Goal: Information Seeking & Learning: Learn about a topic

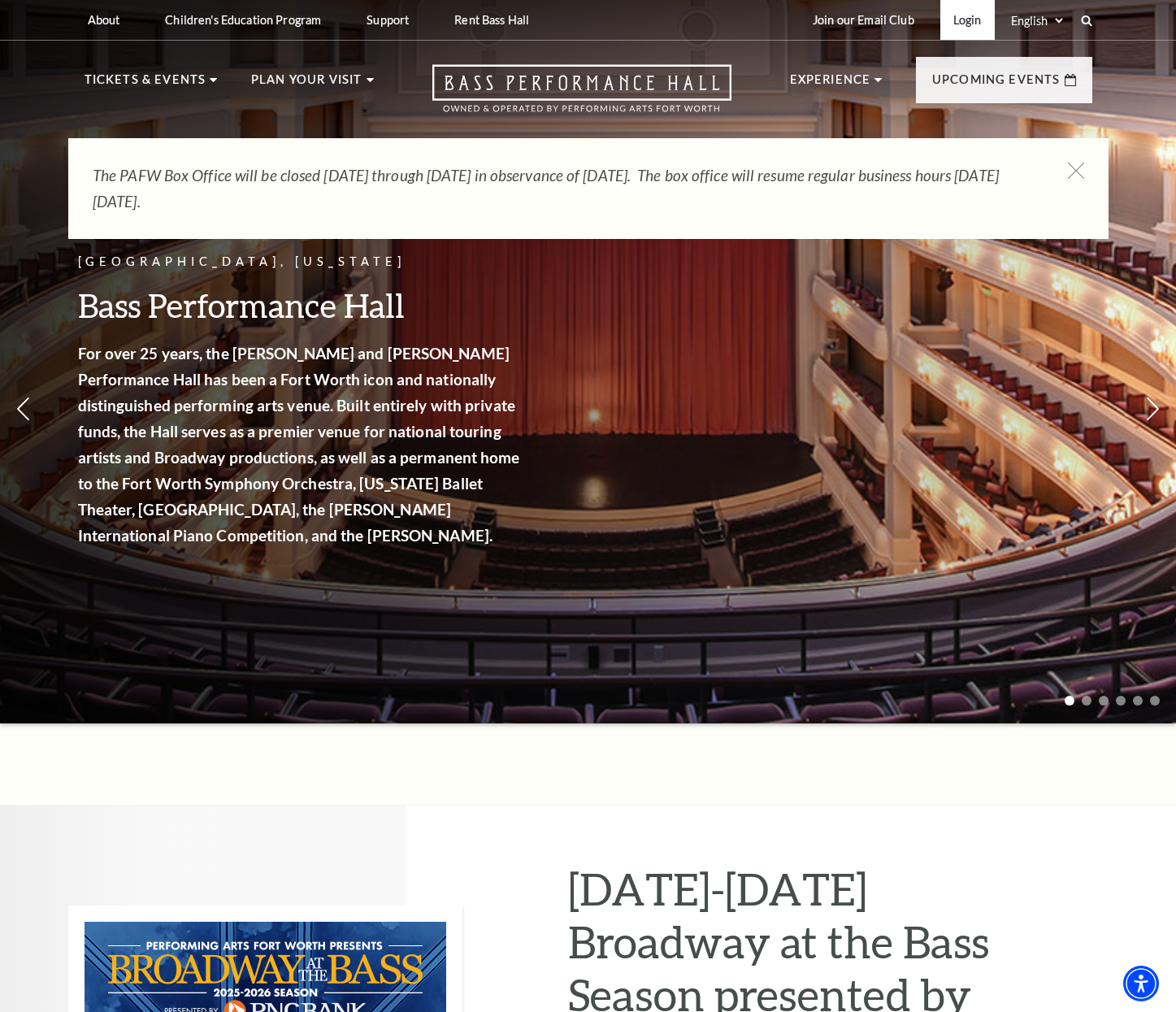
click at [982, 25] on link "Login" at bounding box center [967, 20] width 54 height 40
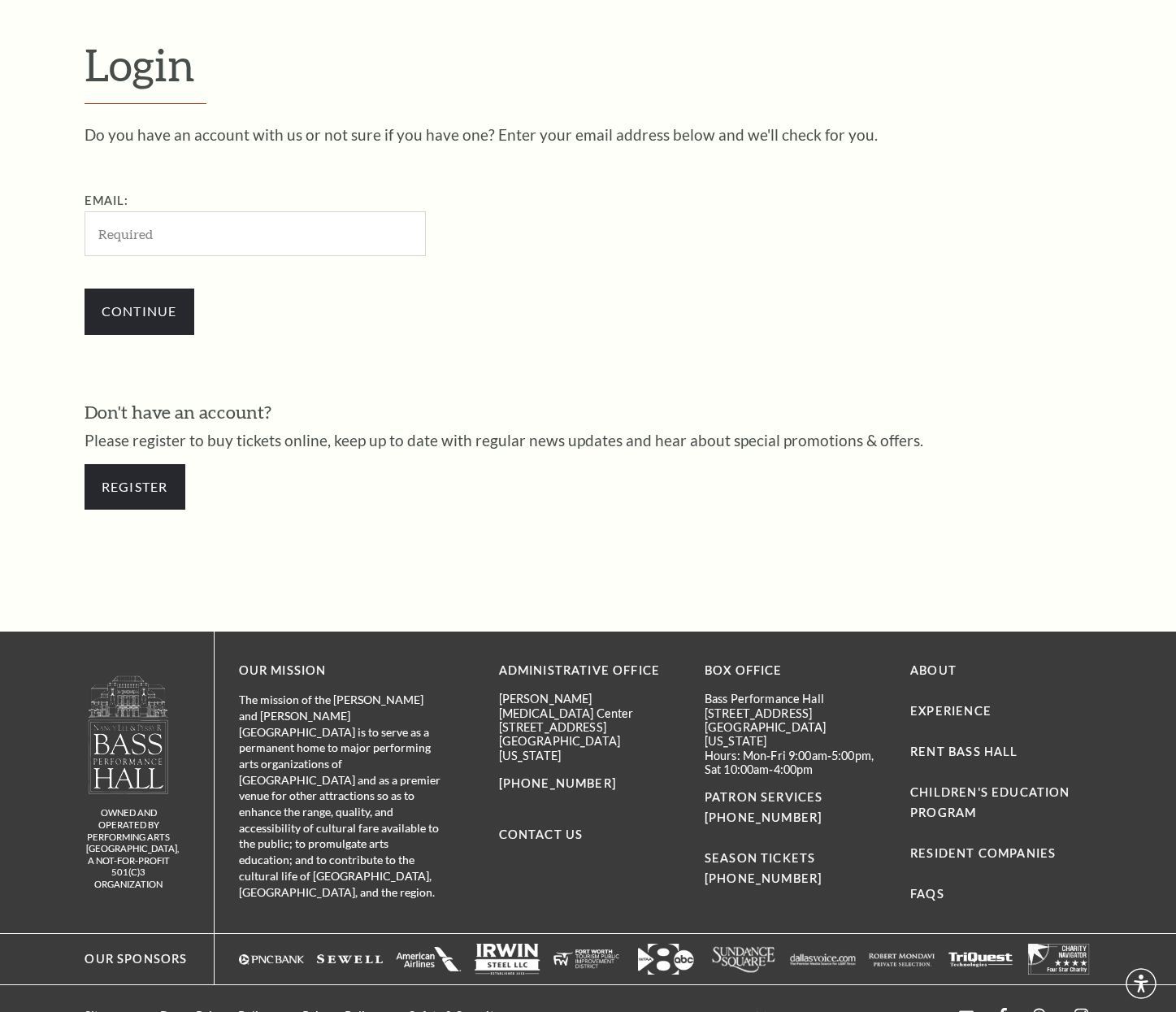
scroll to position [467, 0]
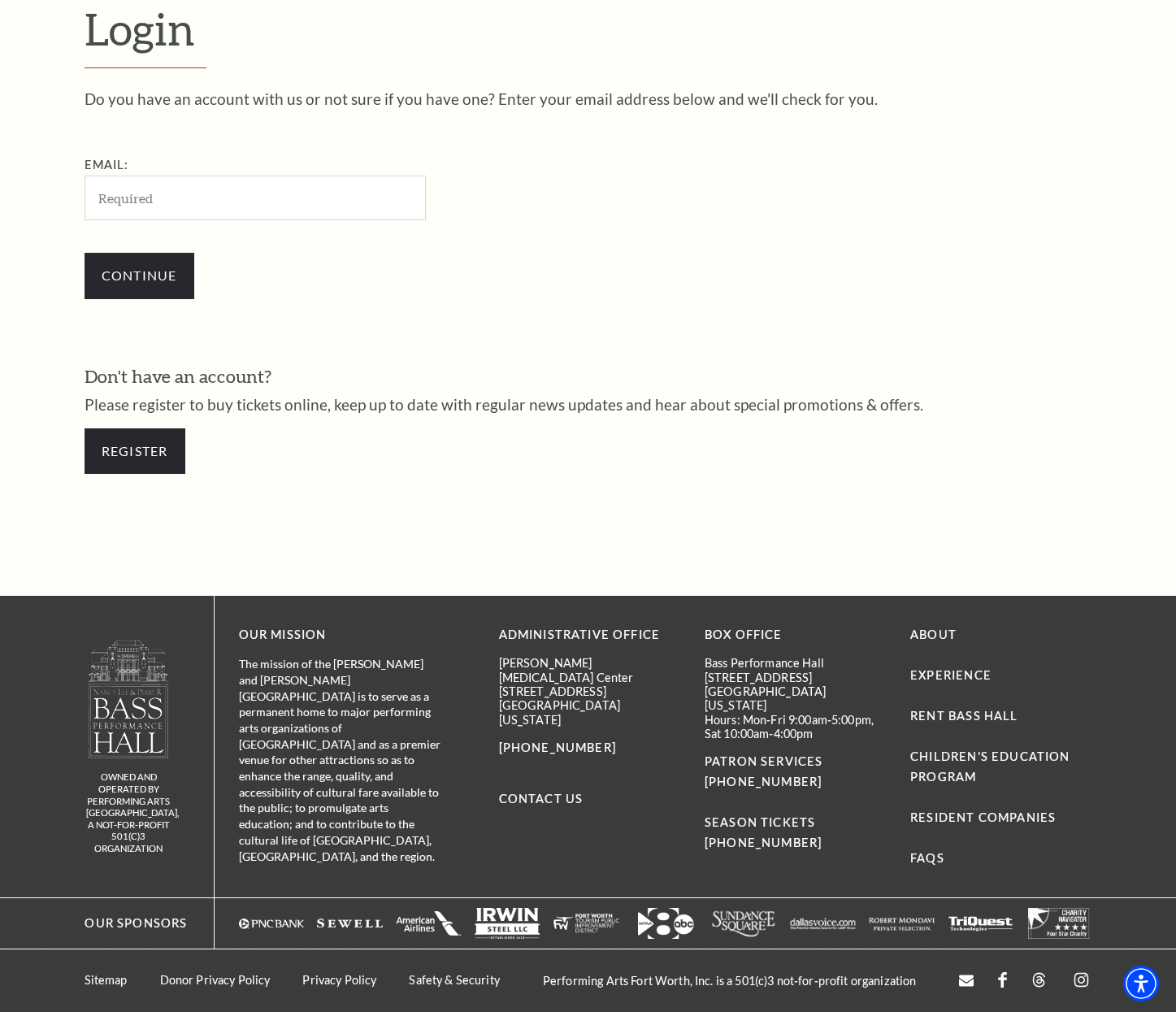
click at [217, 203] on input "Email:" at bounding box center [255, 198] width 341 height 45
type input "kdnorris@lovenorris.com"
click at [85, 253] on input "Continue" at bounding box center [139, 276] width 110 height 46
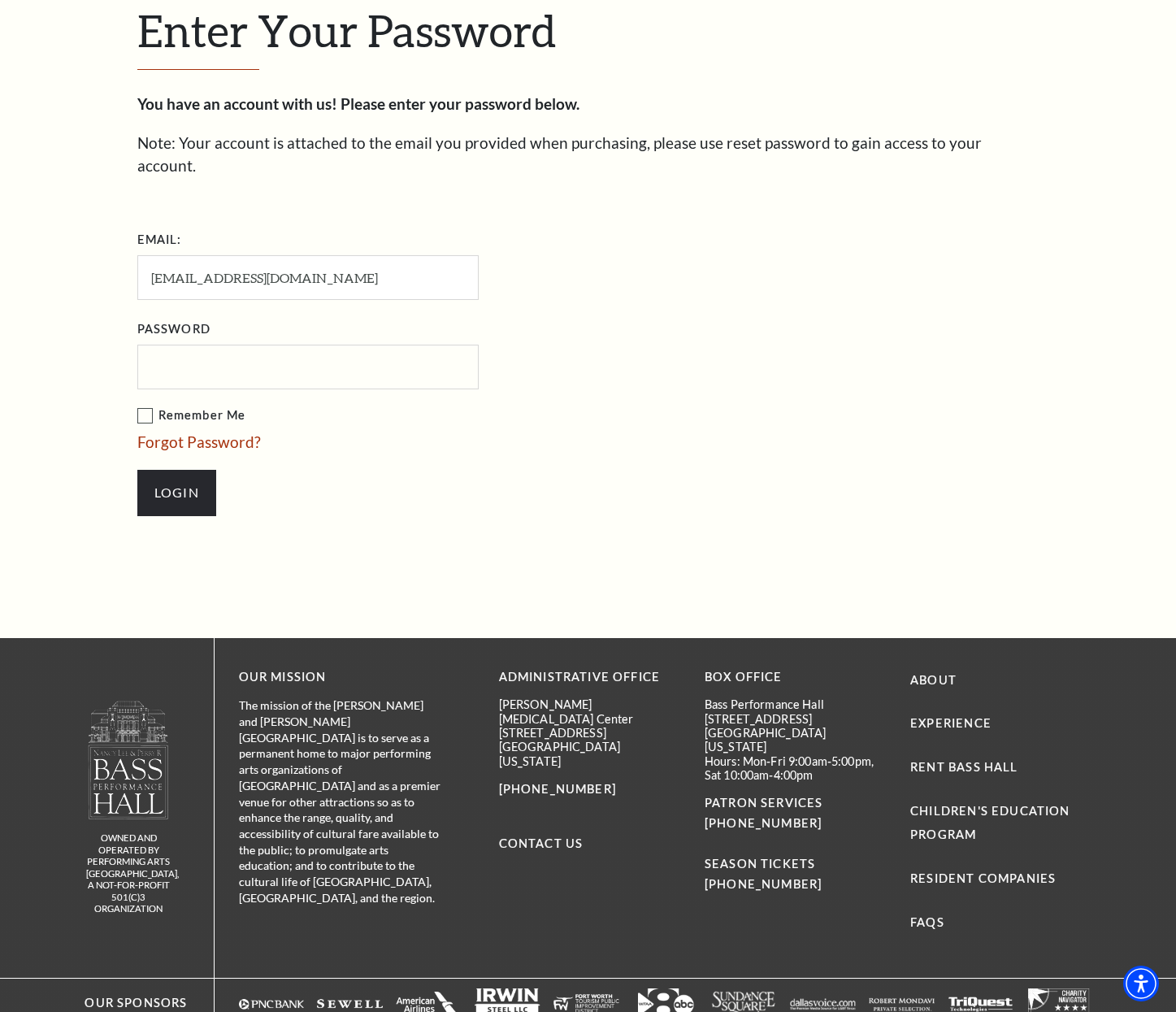
scroll to position [485, 0]
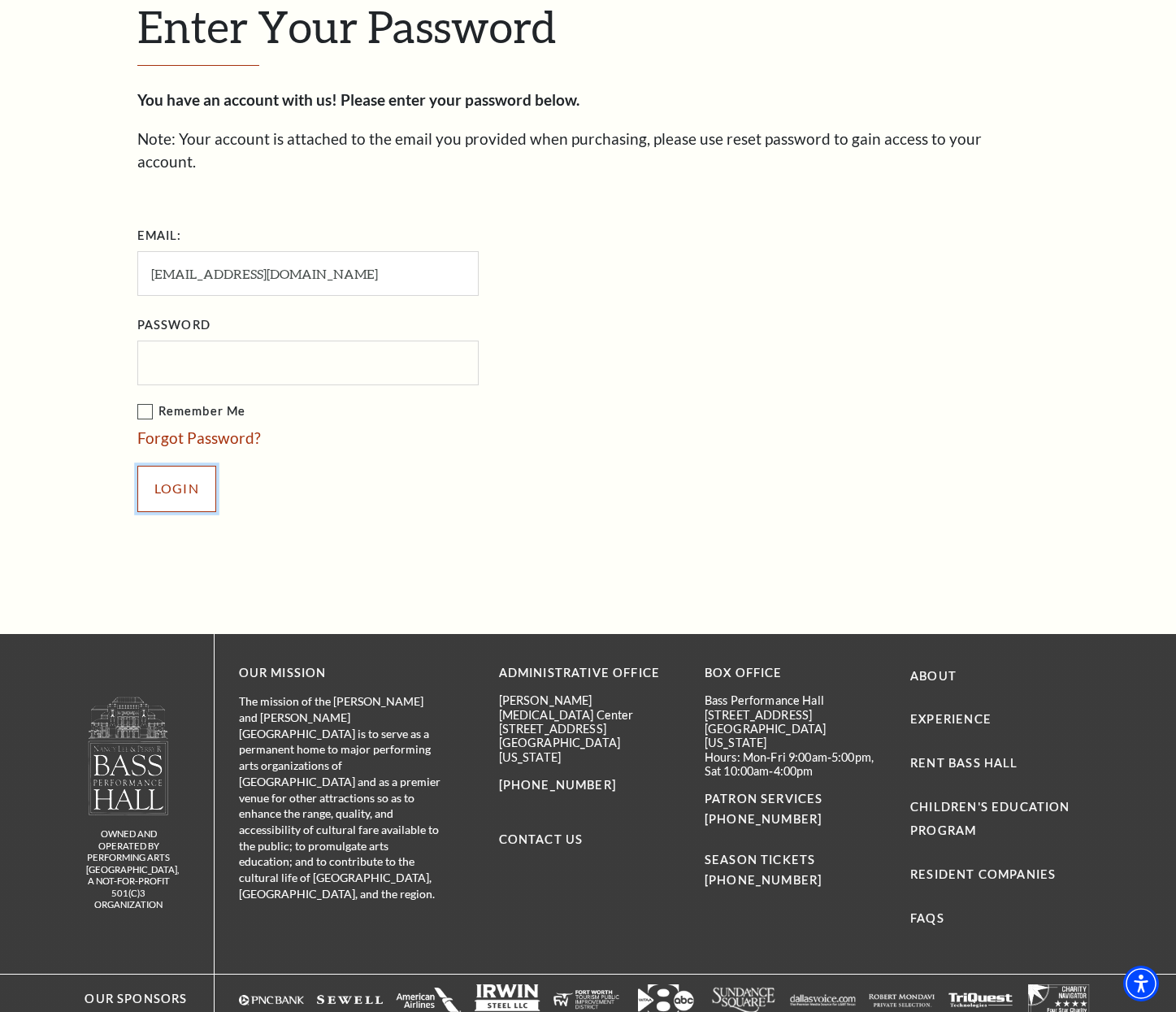
click at [180, 472] on input "Login" at bounding box center [176, 489] width 79 height 46
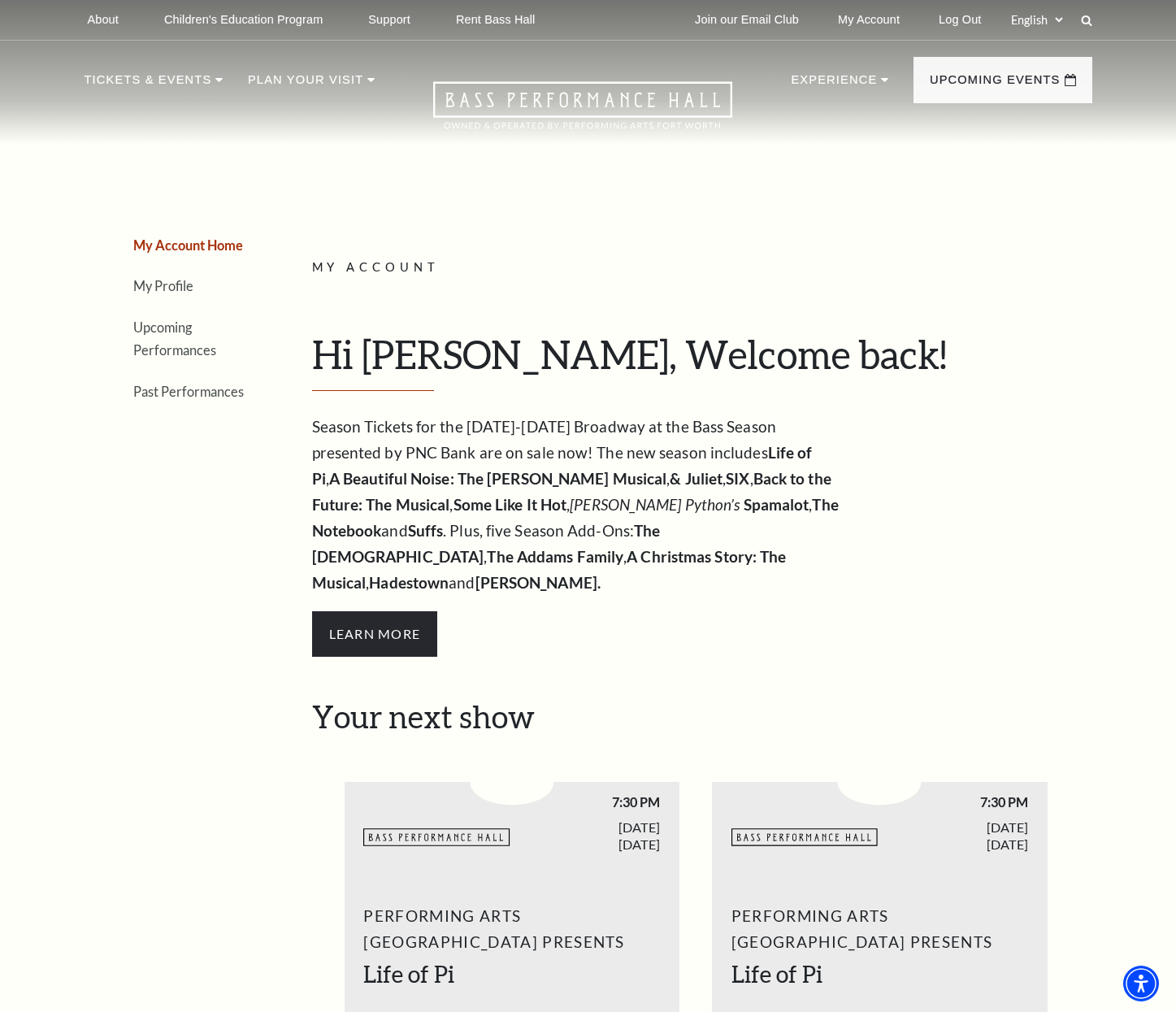
click at [171, 341] on li "Upcoming Performances" at bounding box center [192, 338] width 118 height 46
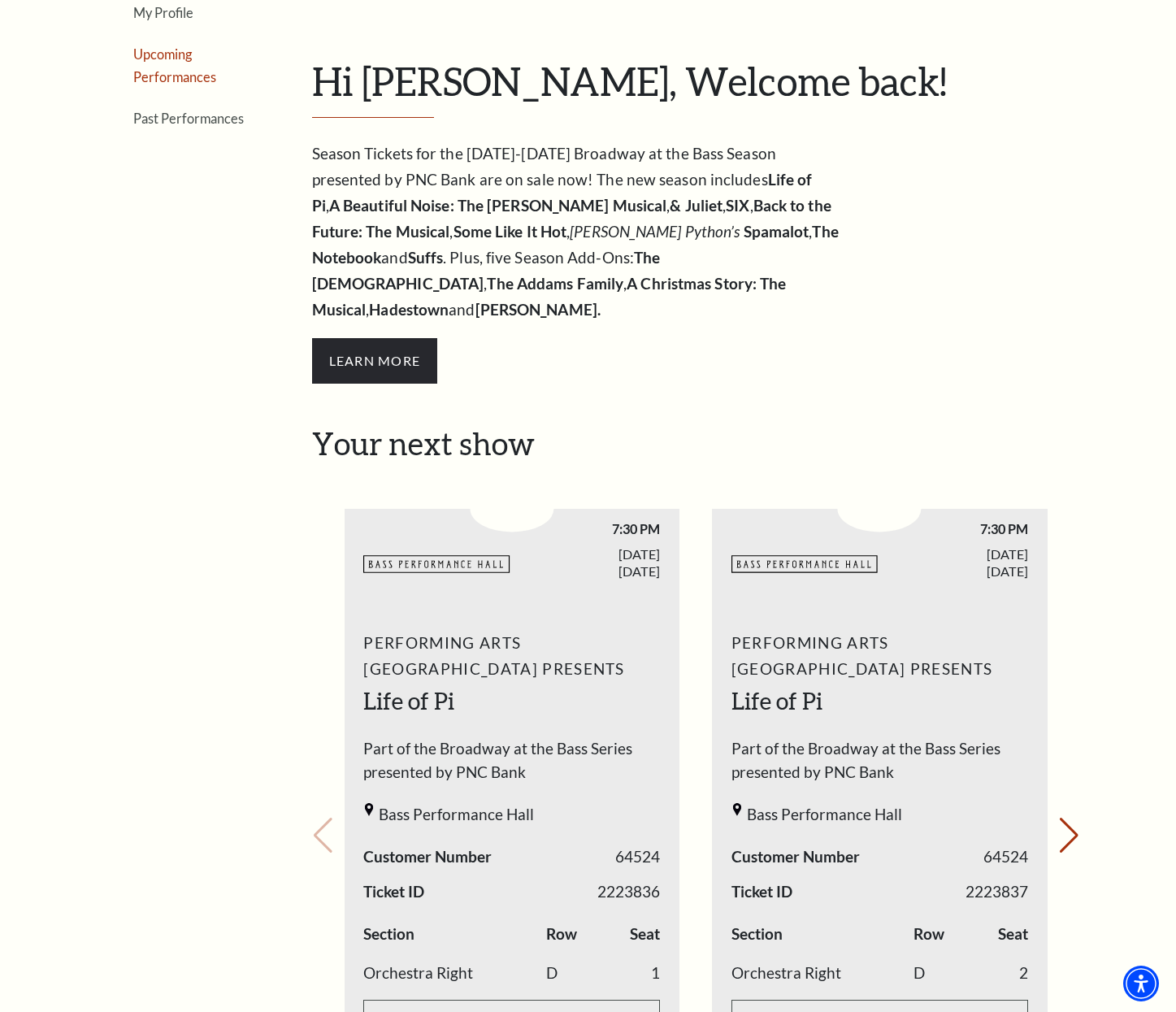
click at [174, 59] on link "Upcoming Performances" at bounding box center [175, 66] width 83 height 39
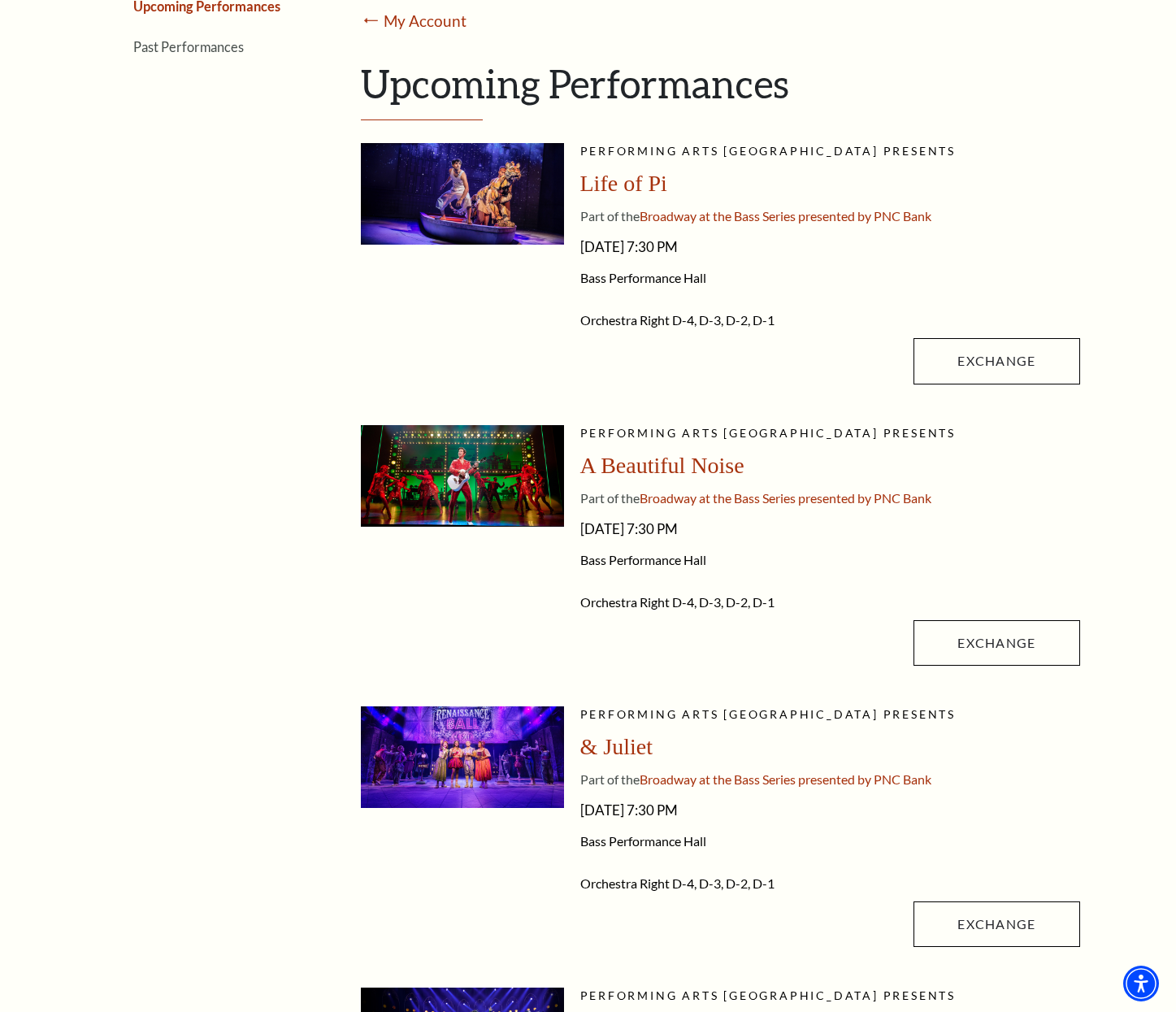
scroll to position [320, 0]
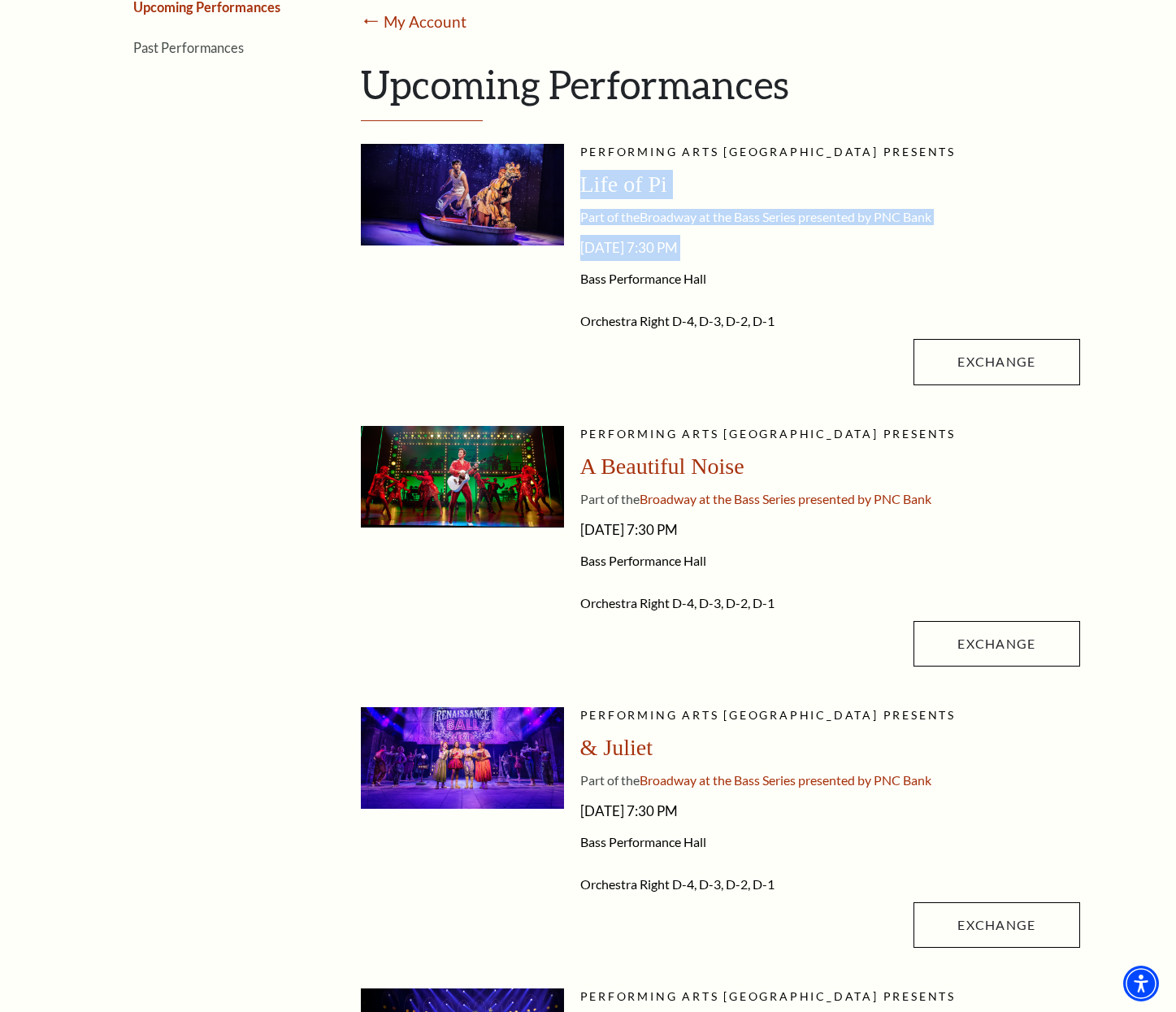
drag, startPoint x: 581, startPoint y: 186, endPoint x: 837, endPoint y: 263, distance: 267.3
click at [837, 263] on div "Performing Arts Fort Worth presents Life of Pi Part of the Broadway at the Bass…" at bounding box center [830, 268] width 500 height 249
copy div "Life of Pi Part of the Broadway at the Bass Series presented by PNC Bank Friday…"
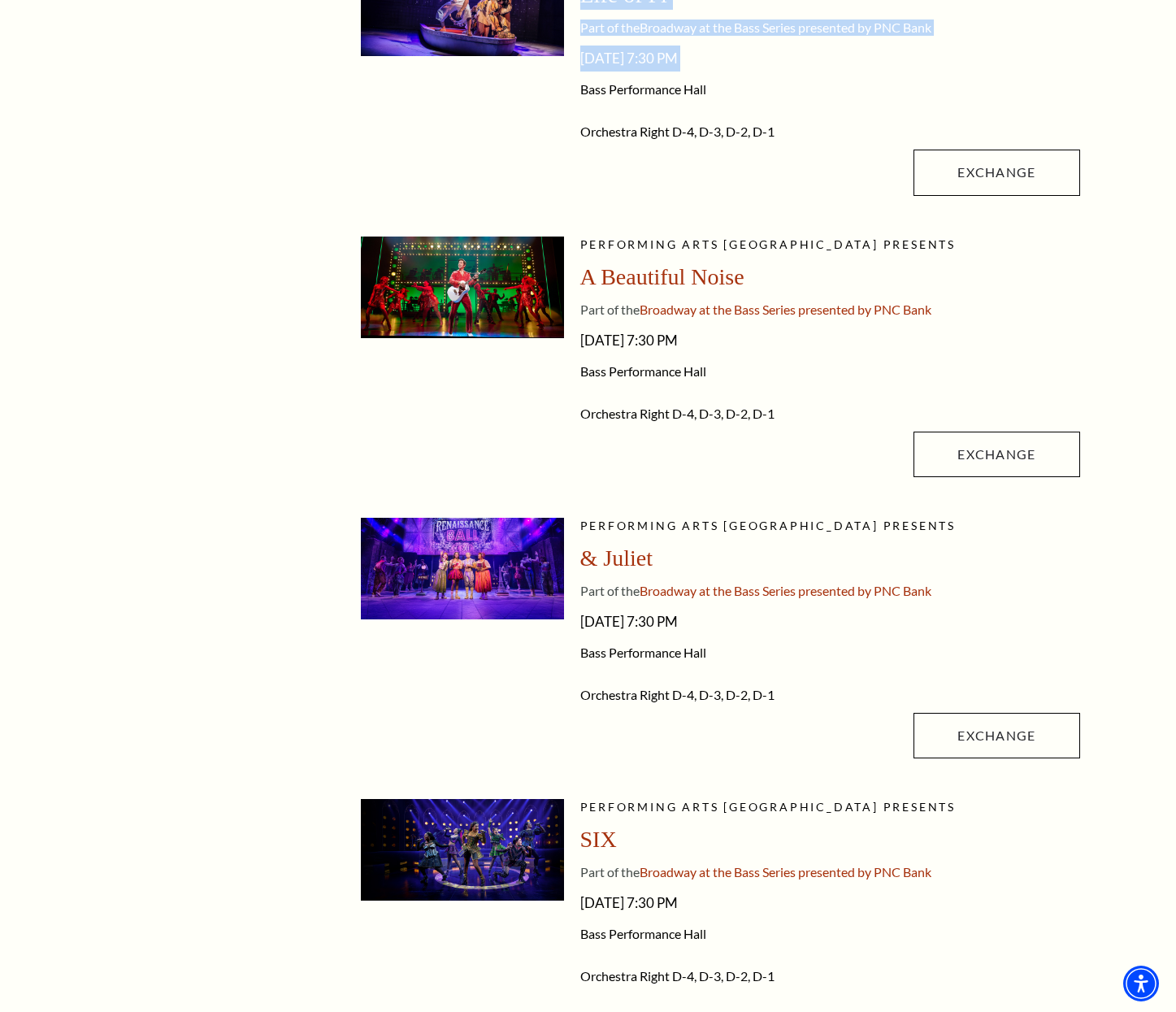
scroll to position [513, 0]
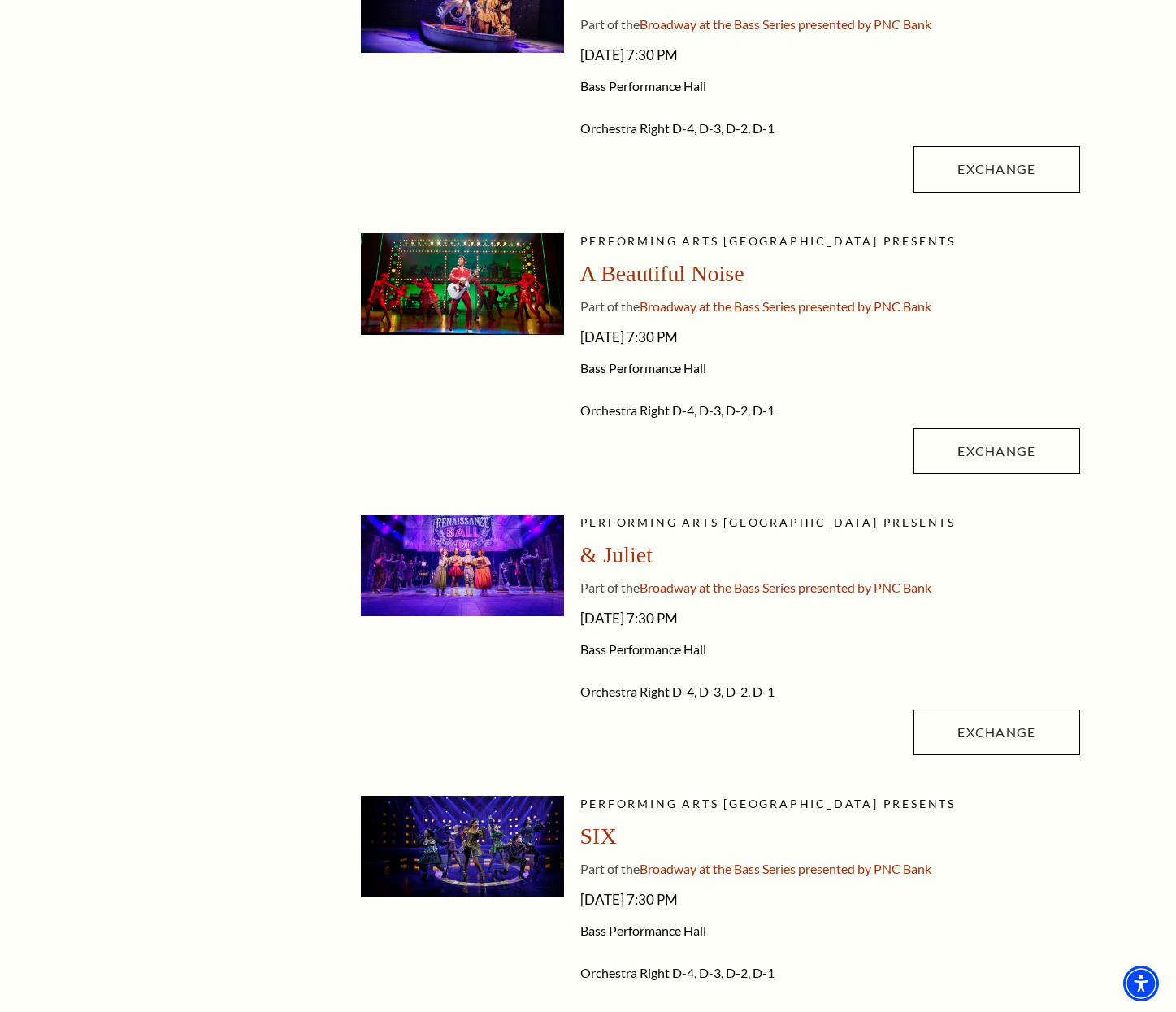
click at [743, 347] on span "Friday, October 31, 2025 - 7:30 PM" at bounding box center [830, 337] width 500 height 26
drag, startPoint x: 820, startPoint y: 341, endPoint x: 573, endPoint y: 342, distance: 247.0
click at [573, 342] on li "Performing Arts Fort Worth presents A Beautiful Noise Part of the Broadway at t…" at bounding box center [720, 358] width 719 height 249
copy span "Friday, October 31, 2025 - 7:30 PM"
drag, startPoint x: 770, startPoint y: 269, endPoint x: 579, endPoint y: 273, distance: 191.0
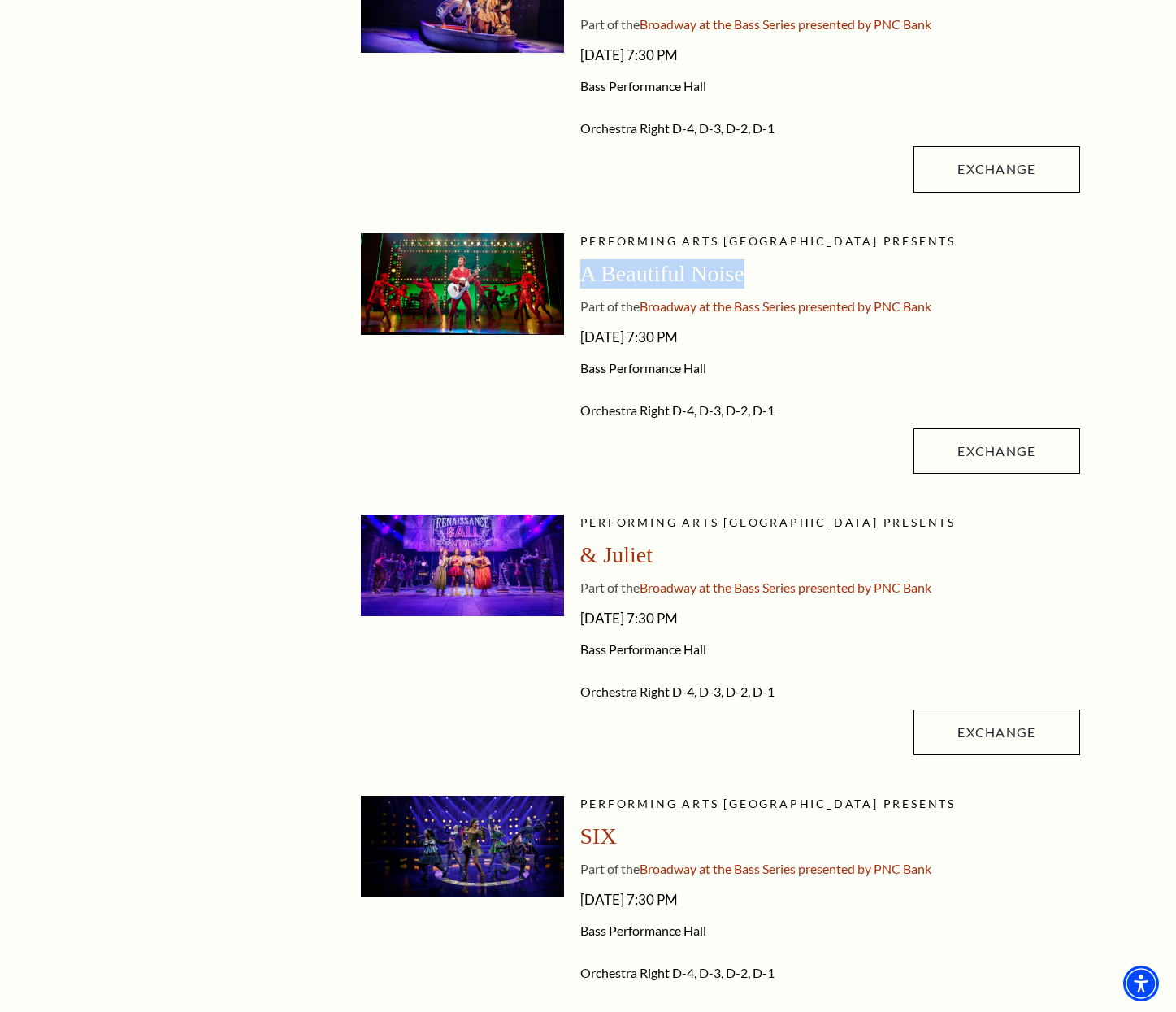
click at [580, 275] on div "A Beautiful Noise" at bounding box center [830, 274] width 500 height 29
copy span "A Beautiful Noise"
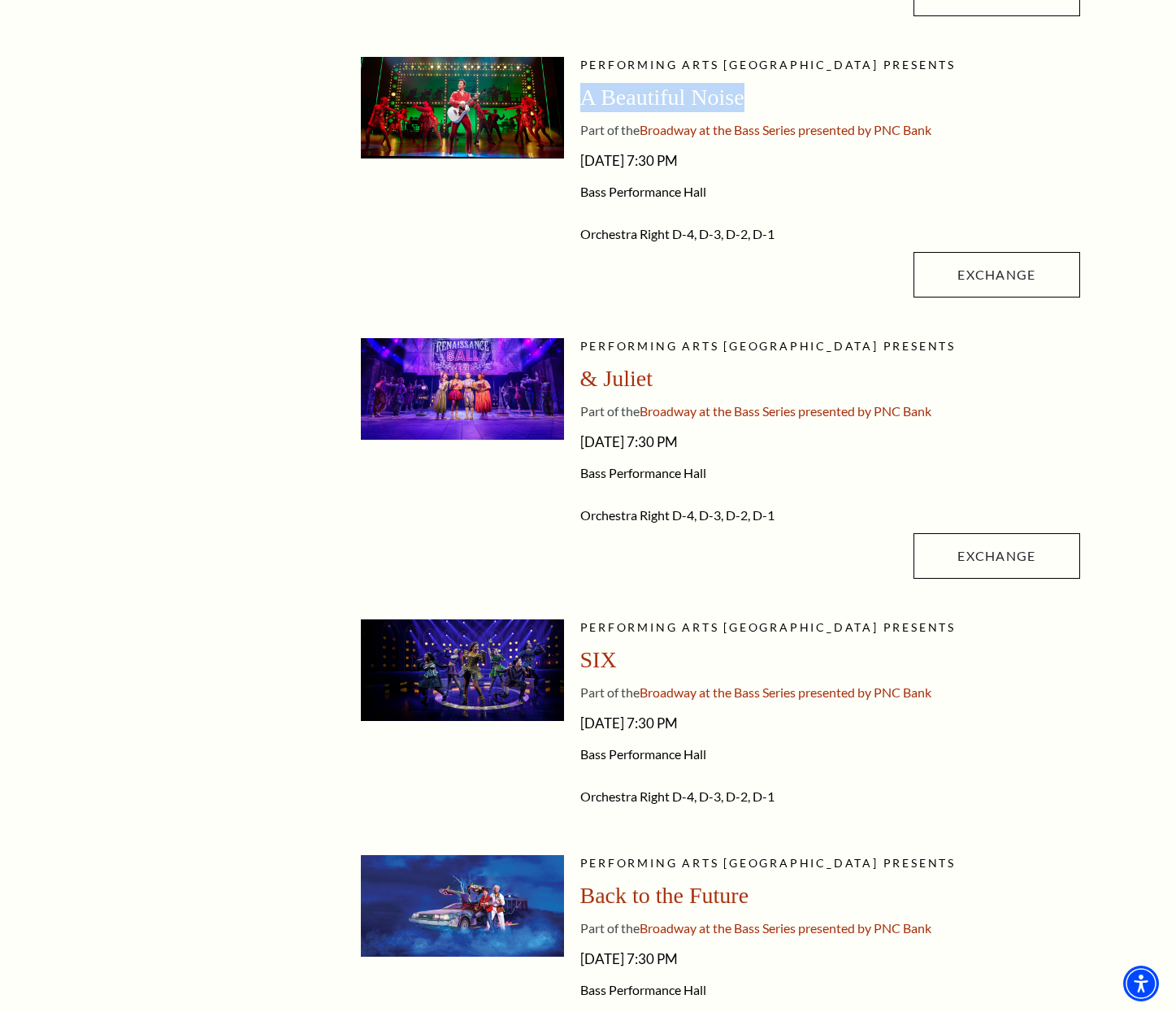
scroll to position [705, 0]
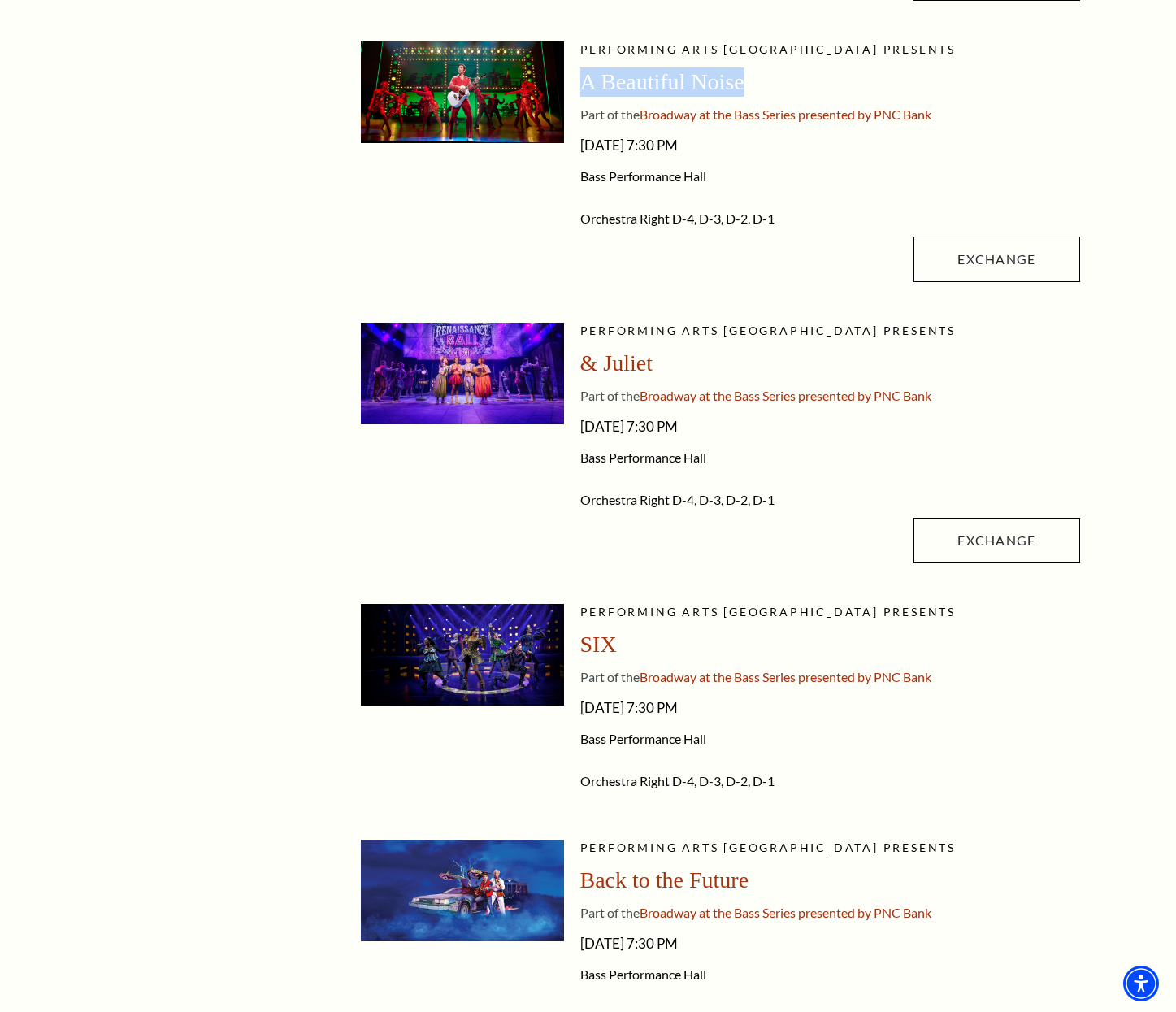
drag, startPoint x: 833, startPoint y: 419, endPoint x: 576, endPoint y: 419, distance: 257.0
click at [576, 419] on li "Performing Arts Fort Worth presents & Juliet Part of the Broadway at the Bass S…" at bounding box center [720, 447] width 719 height 249
copy span "Friday, November 14, 2025 - 7:30 PM"
drag, startPoint x: 674, startPoint y: 361, endPoint x: 580, endPoint y: 362, distance: 94.0
click at [580, 362] on div "& Juliet" at bounding box center [830, 363] width 500 height 29
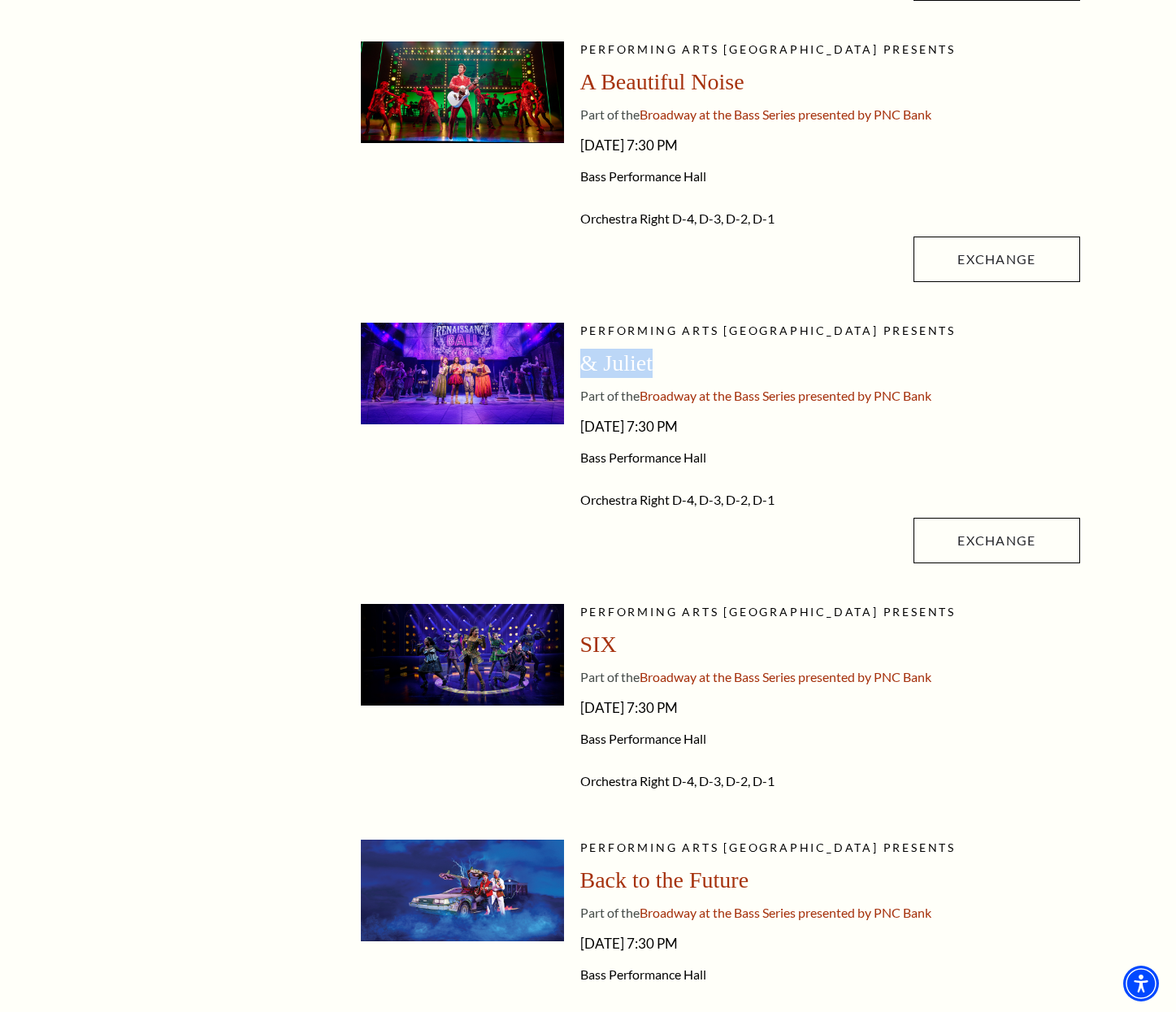
copy span "& Juliet"
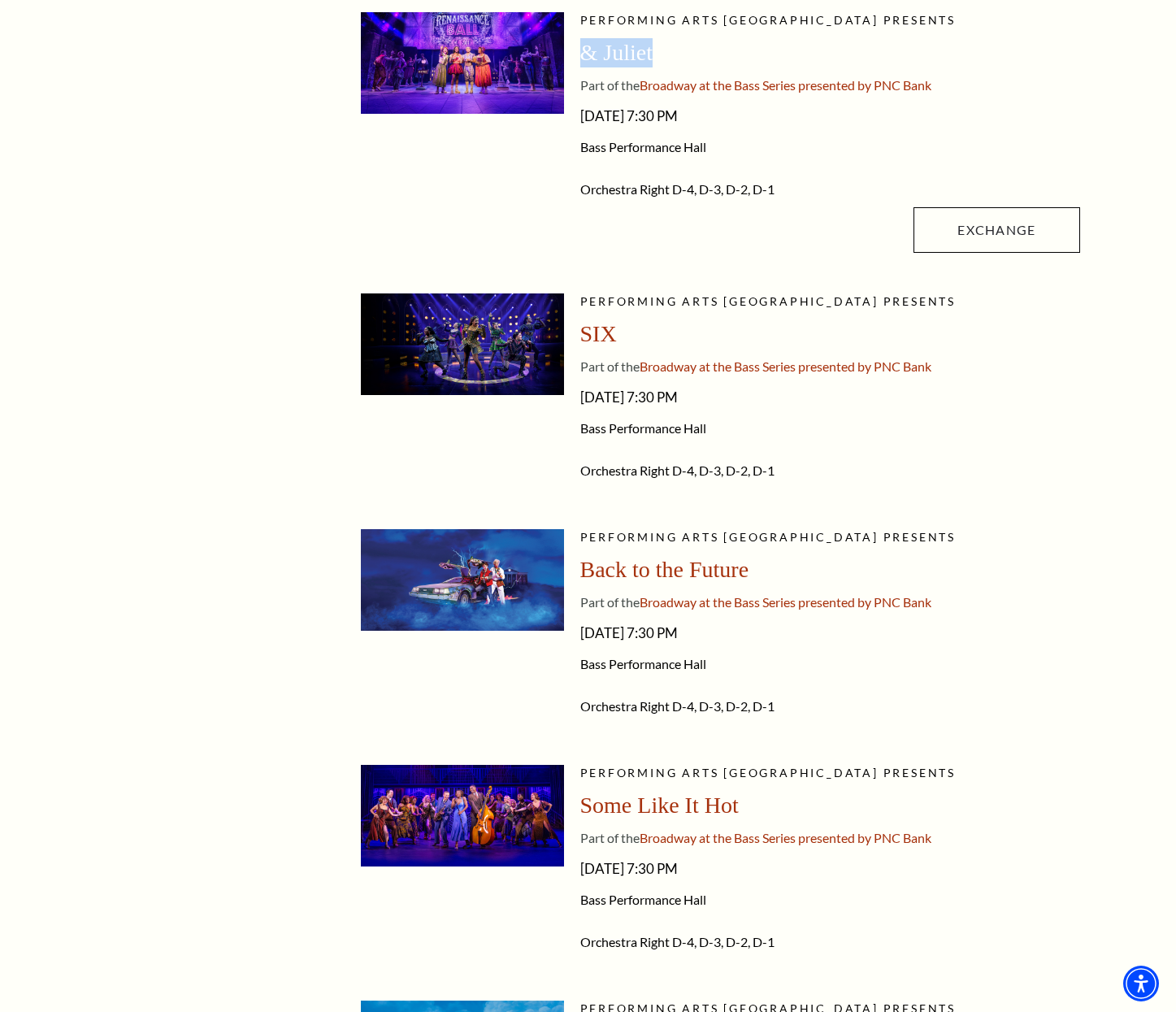
scroll to position [1036, 0]
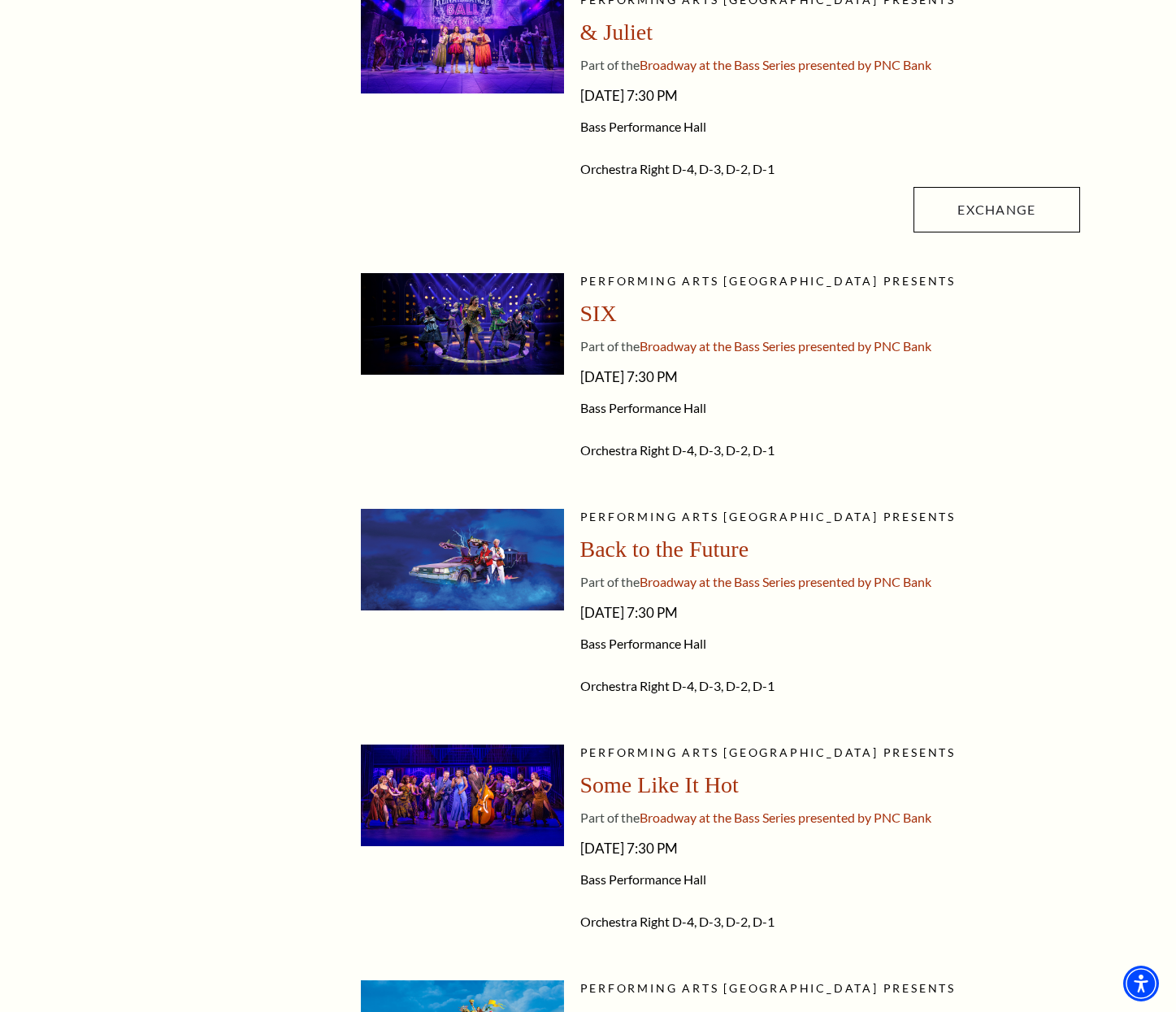
click at [794, 355] on div "Performing Arts Fort Worth presents SIX Part of the Broadway at the Bass Series…" at bounding box center [830, 375] width 500 height 203
drag, startPoint x: 825, startPoint y: 368, endPoint x: 575, endPoint y: 372, distance: 250.0
click at [575, 372] on li "Performing Arts Fort Worth presents SIX Part of the Broadway at the Bass Series…" at bounding box center [720, 375] width 719 height 203
copy span "Friday, February 13, 2026 - 7:30 PM"
drag, startPoint x: 643, startPoint y: 317, endPoint x: 578, endPoint y: 316, distance: 65.0
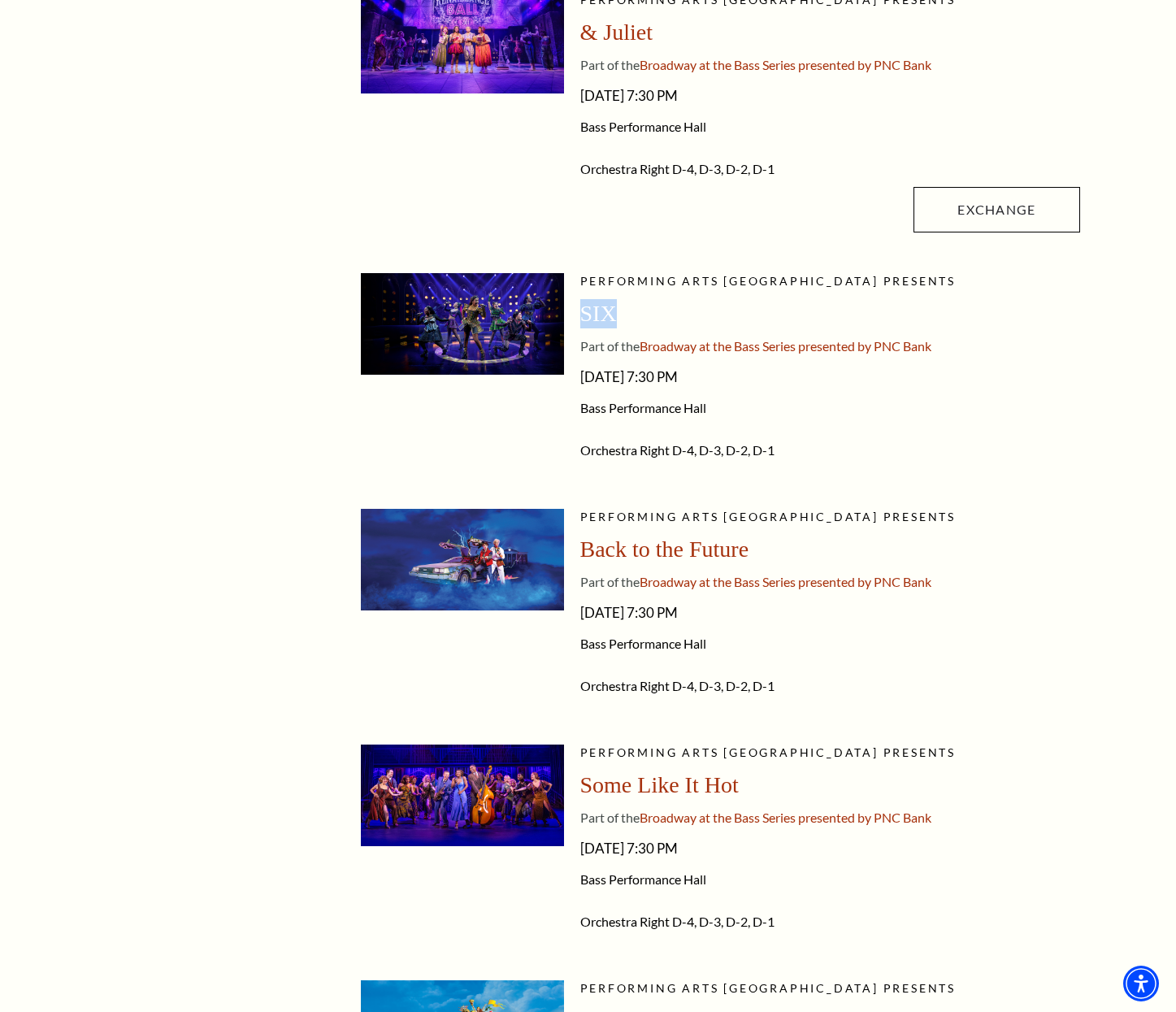
click at [577, 317] on li "Performing Arts Fort Worth presents SIX Part of the Broadway at the Bass Series…" at bounding box center [720, 375] width 719 height 203
copy span "SIX"
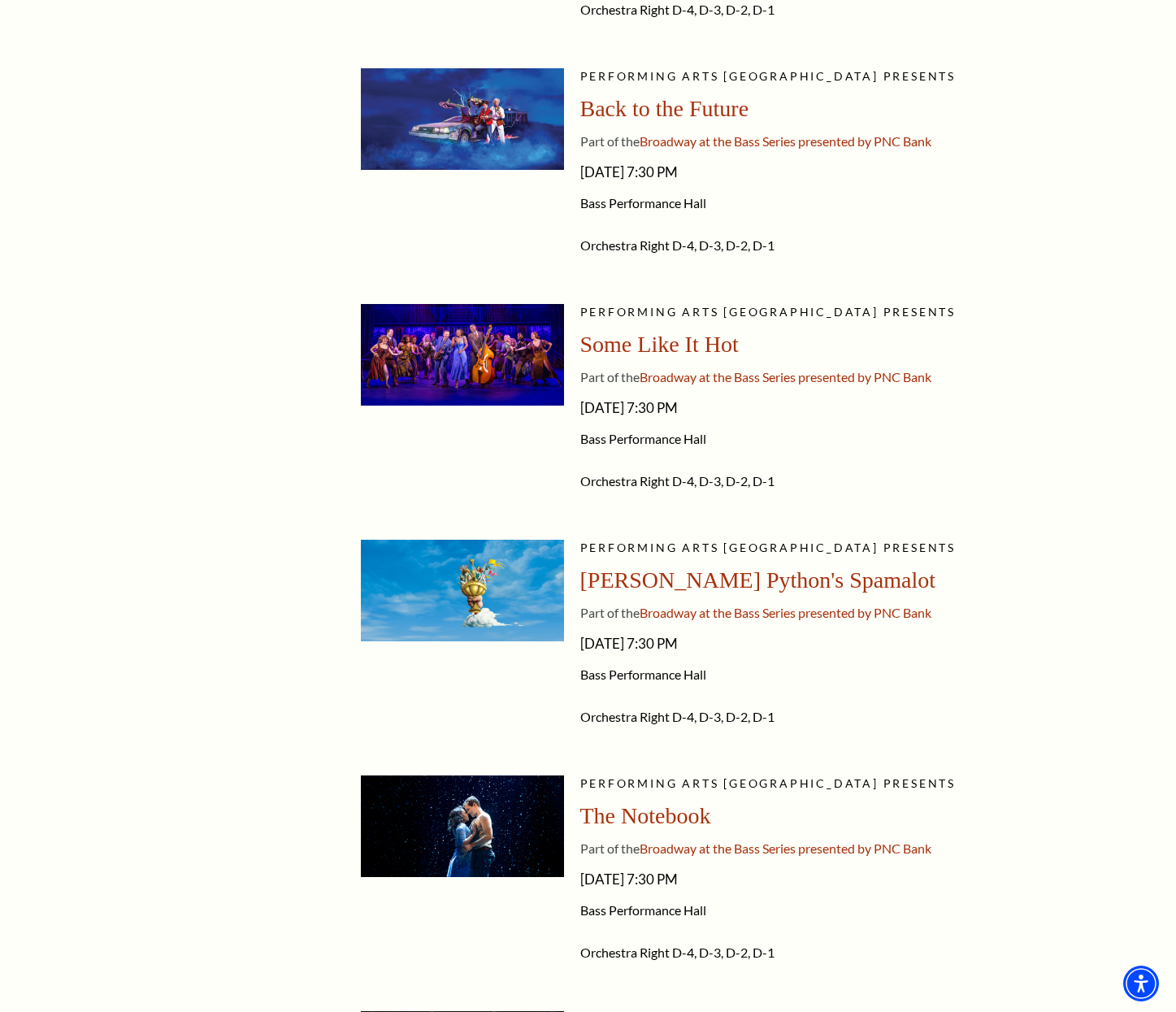
scroll to position [1487, 0]
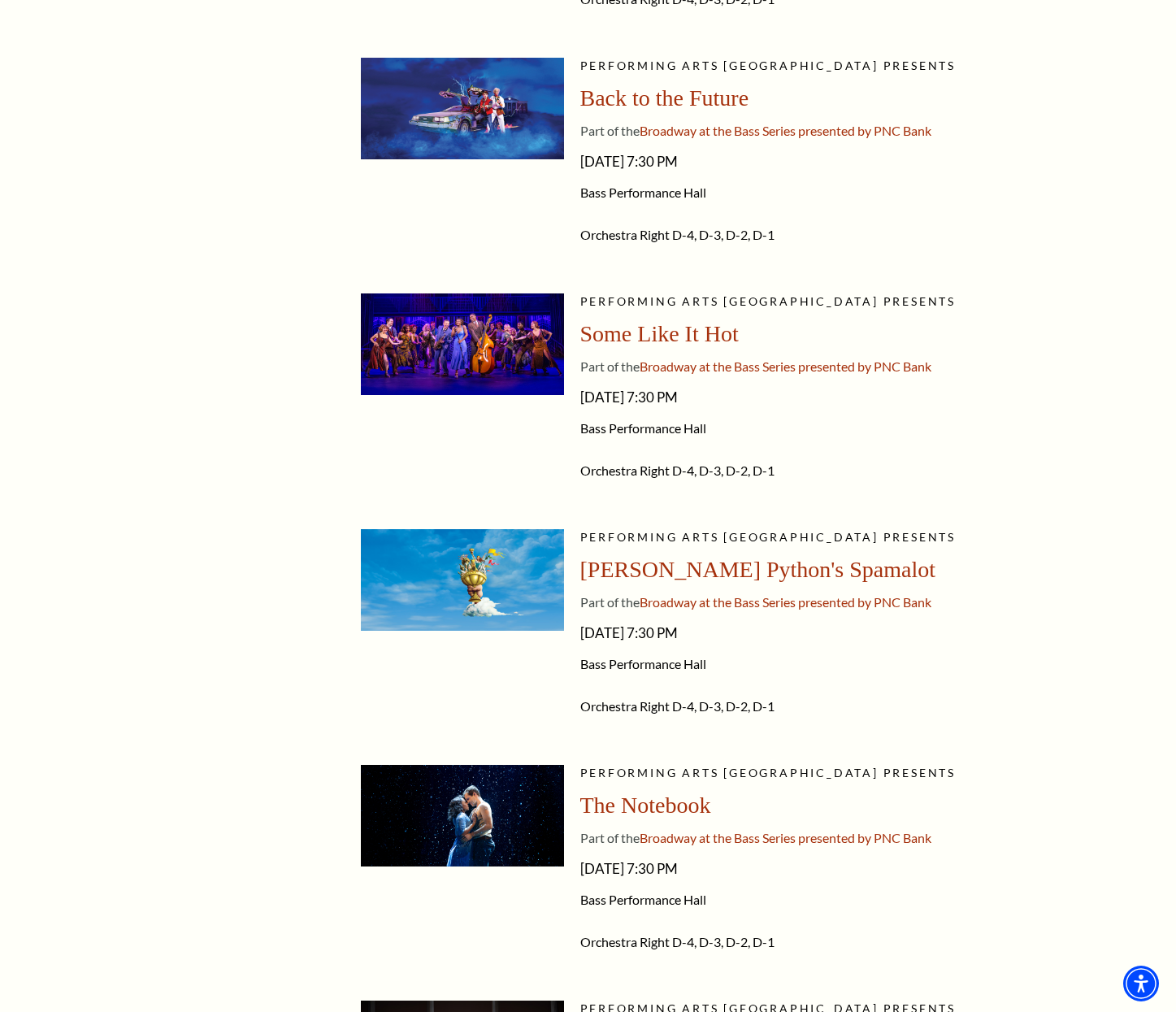
drag, startPoint x: 796, startPoint y: 163, endPoint x: 580, endPoint y: 166, distance: 216.0
click at [580, 166] on span "Friday, March 27, 2026 - 7:30 PM" at bounding box center [830, 162] width 500 height 26
copy span "Friday, March 27, 2026 - 7:30 PM"
drag, startPoint x: 780, startPoint y: 94, endPoint x: 583, endPoint y: 94, distance: 197.0
click at [582, 94] on div "Back to the Future" at bounding box center [830, 98] width 500 height 29
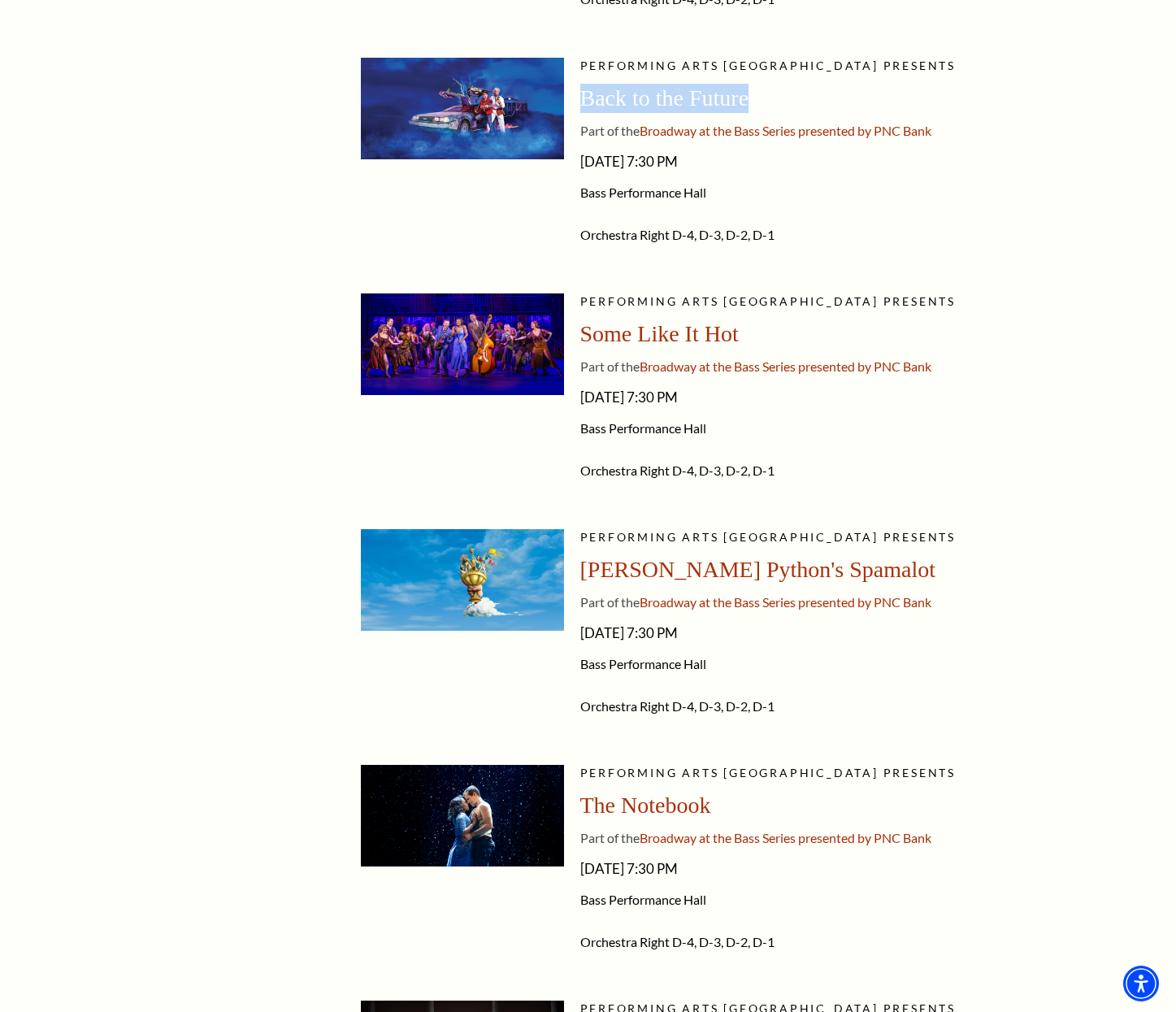
copy span "Back to the Future"
drag, startPoint x: 791, startPoint y: 392, endPoint x: 571, endPoint y: 392, distance: 220.0
click at [571, 392] on li "Performing Arts Fort Worth presents Some Like It Hot Part of the Broadway at th…" at bounding box center [720, 395] width 719 height 203
copy li "Performing Arts Fort Worth presents Some Like It Hot Part of the Broadway at th…"
click at [768, 403] on span "Friday, April 17, 2026 - 7:30 PM" at bounding box center [830, 397] width 500 height 26
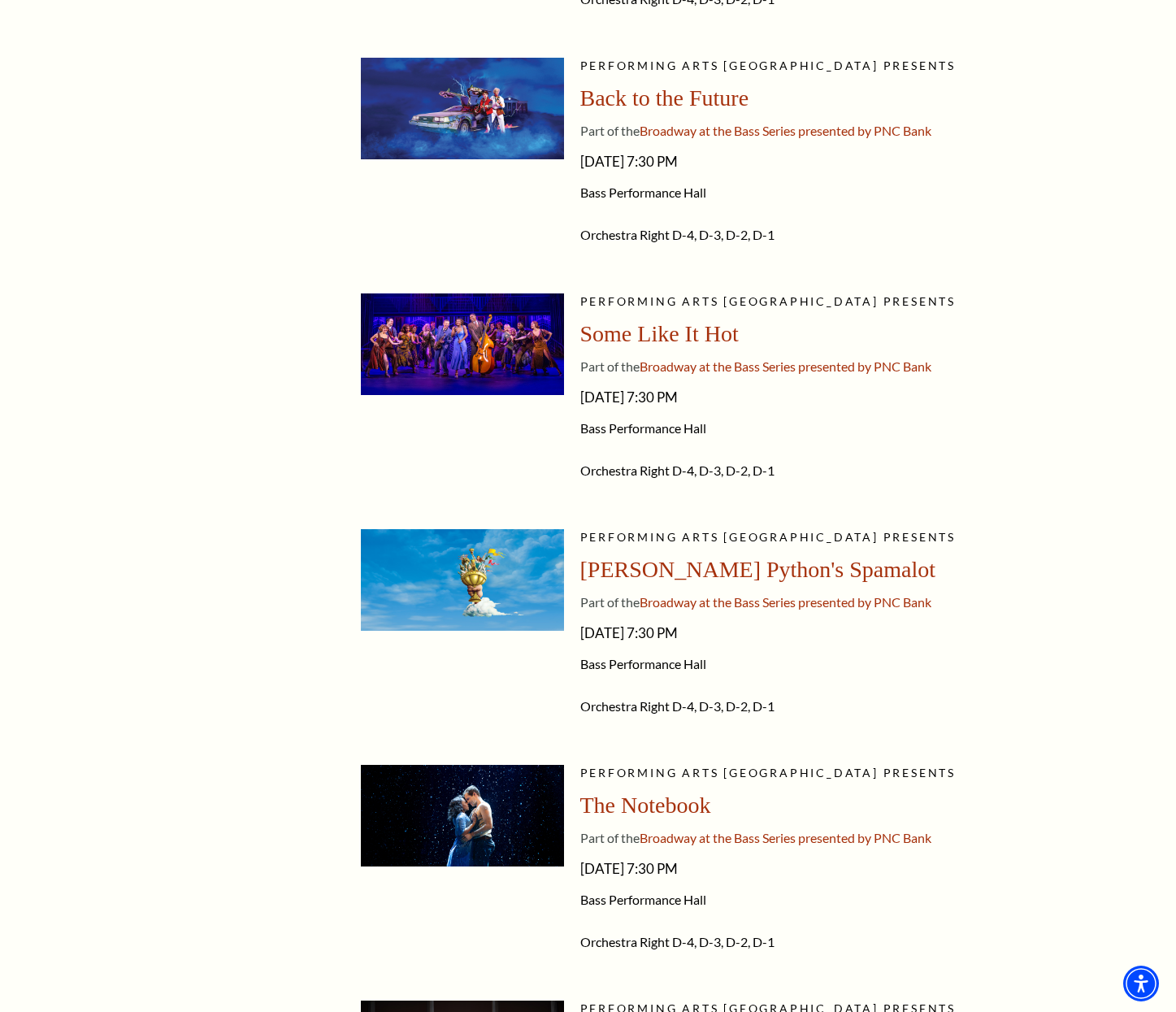
drag, startPoint x: 779, startPoint y: 401, endPoint x: 580, endPoint y: 400, distance: 199.0
click at [580, 400] on span "Friday, April 17, 2026 - 7:30 PM" at bounding box center [830, 397] width 500 height 26
drag, startPoint x: 762, startPoint y: 339, endPoint x: 580, endPoint y: 339, distance: 182.0
click at [580, 339] on div "Some Like It Hot" at bounding box center [830, 334] width 500 height 29
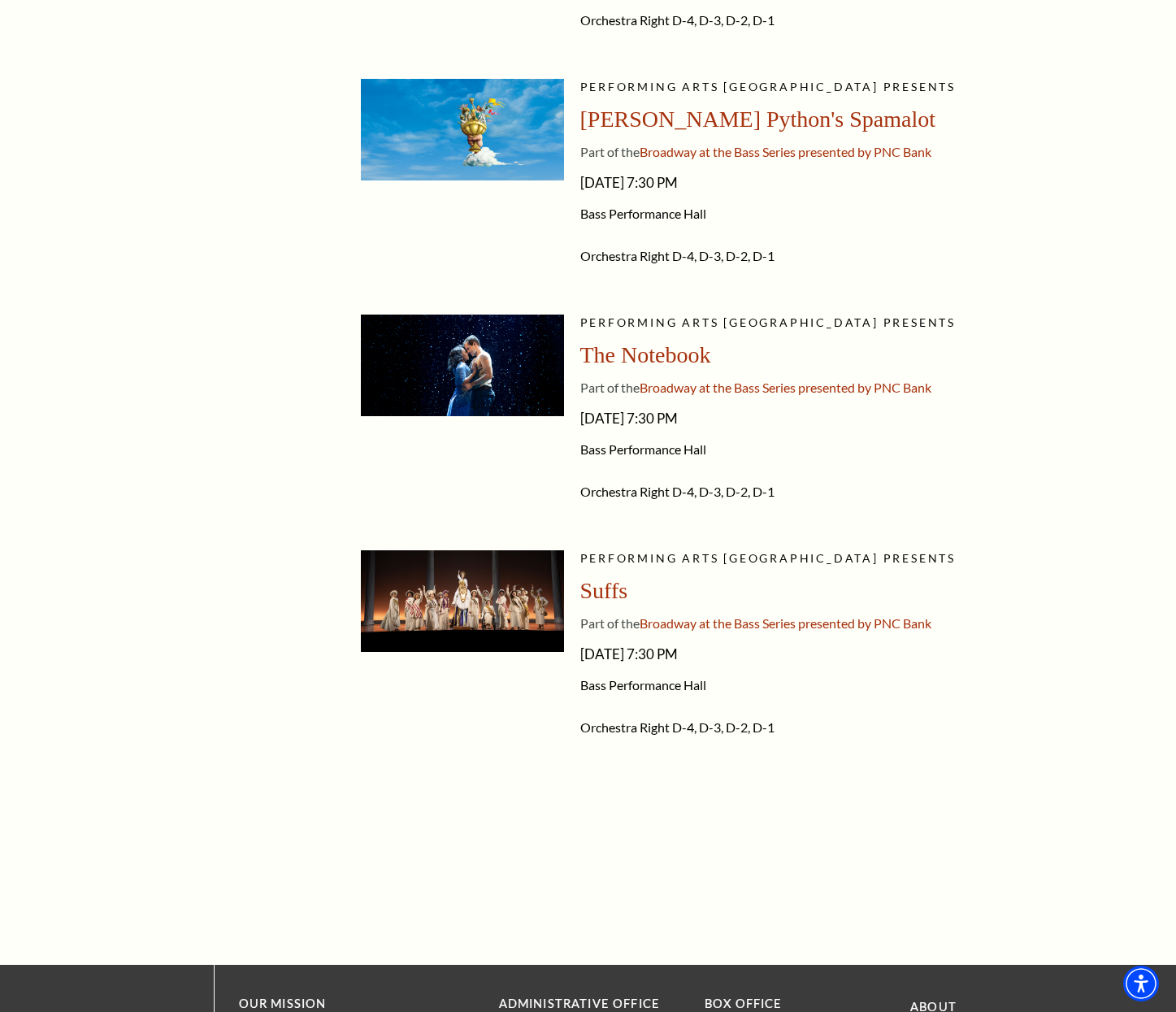
scroll to position [1940, 0]
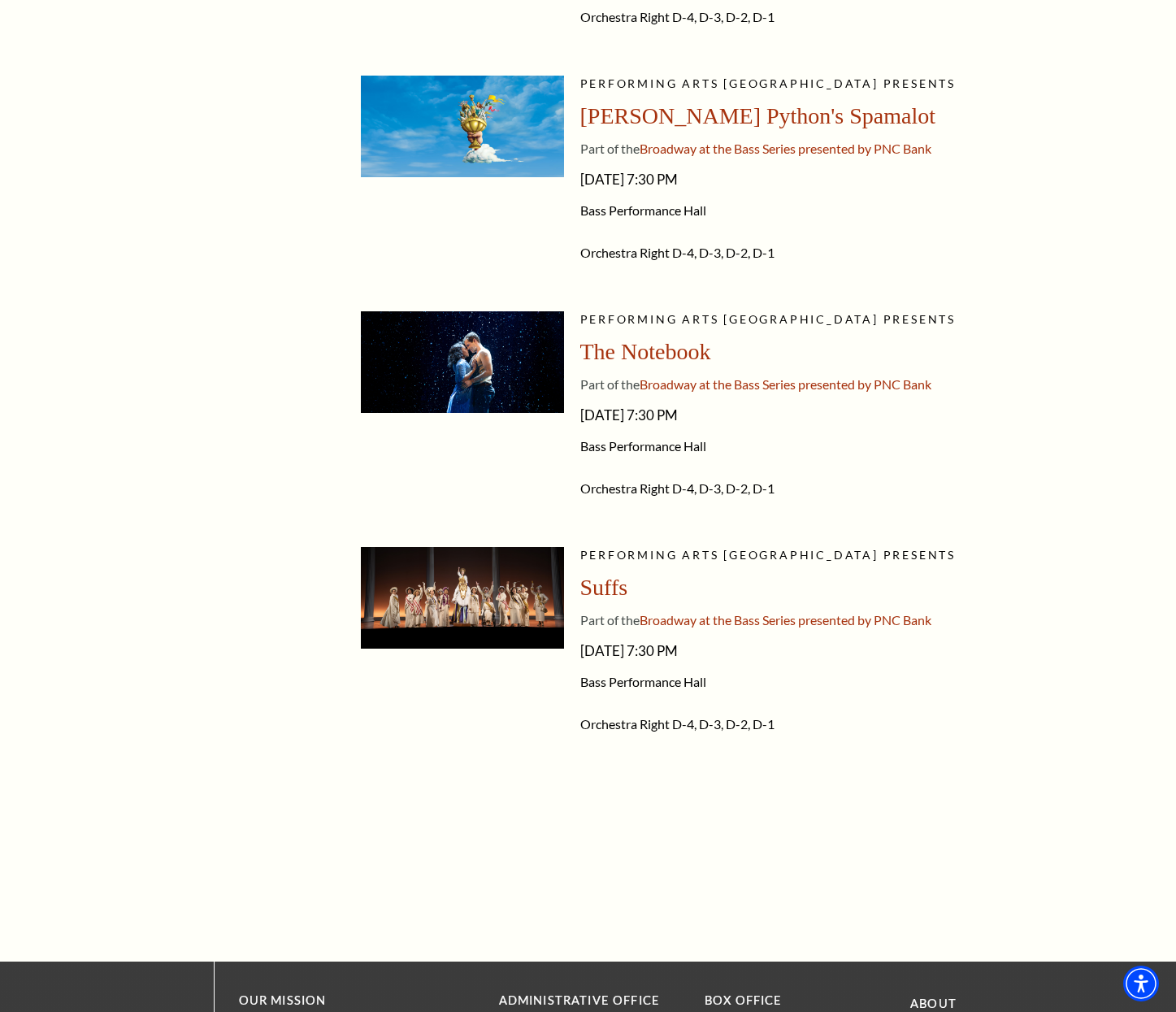
drag, startPoint x: 751, startPoint y: 177, endPoint x: 578, endPoint y: 177, distance: 173.0
click at [578, 177] on li "Performing Arts Fort Worth presents Monty Python's Spamalot Part of the Broadwa…" at bounding box center [720, 177] width 719 height 203
drag, startPoint x: 861, startPoint y: 111, endPoint x: 587, endPoint y: 111, distance: 274.0
click at [586, 113] on div "Monty Python's Spamalot" at bounding box center [830, 116] width 500 height 29
drag, startPoint x: 794, startPoint y: 417, endPoint x: 581, endPoint y: 415, distance: 213.0
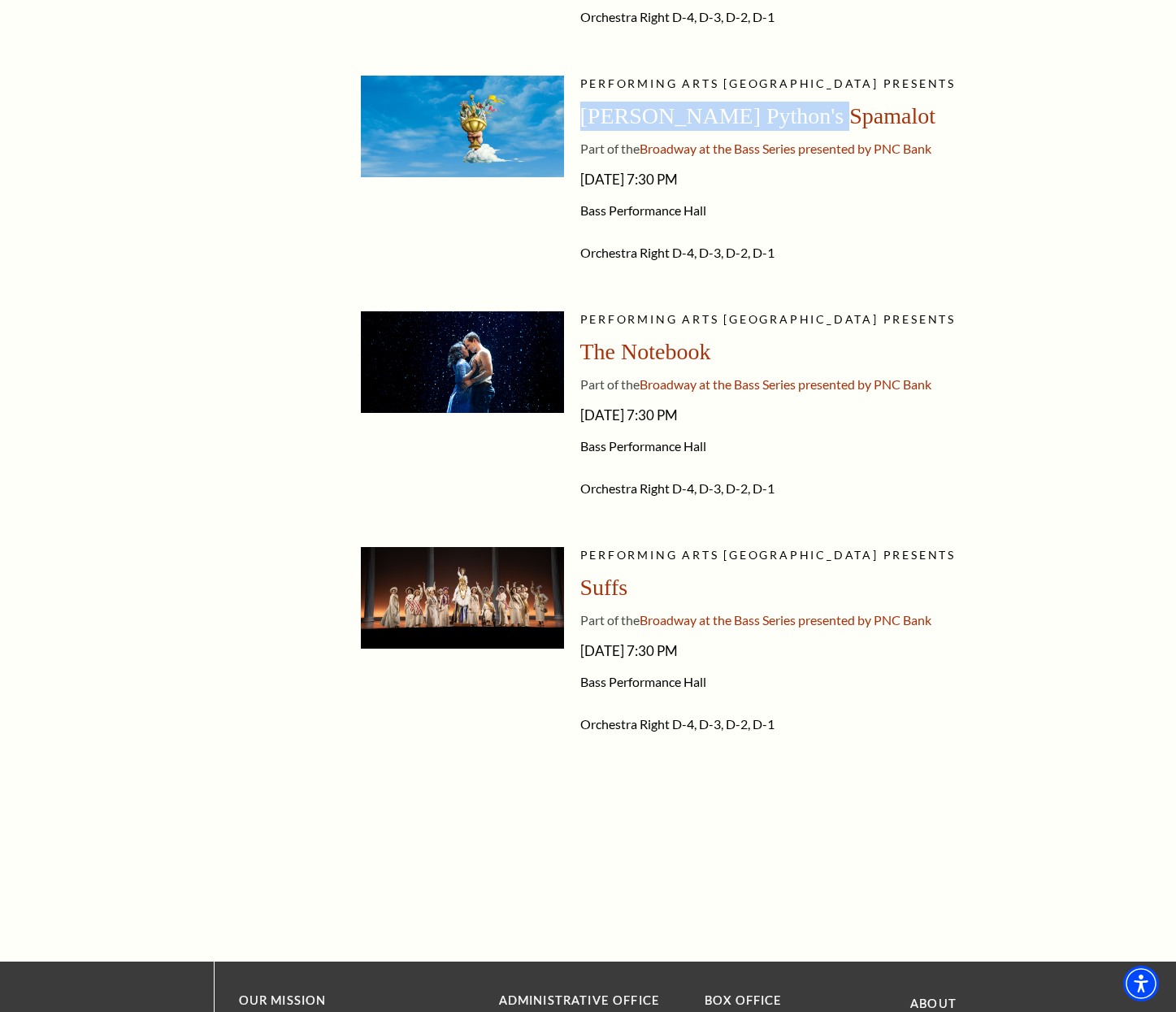
click at [581, 415] on span "Friday, June 26, 2026 - 7:30 PM" at bounding box center [830, 415] width 500 height 26
drag, startPoint x: 743, startPoint y: 358, endPoint x: 584, endPoint y: 357, distance: 159.0
click at [582, 357] on div "The Notebook" at bounding box center [830, 352] width 500 height 29
drag, startPoint x: 787, startPoint y: 651, endPoint x: 575, endPoint y: 651, distance: 212.0
click at [575, 651] on li "Performing Arts Fort Worth presents Suffs Part of the Broadway at the Bass Seri…" at bounding box center [720, 649] width 719 height 203
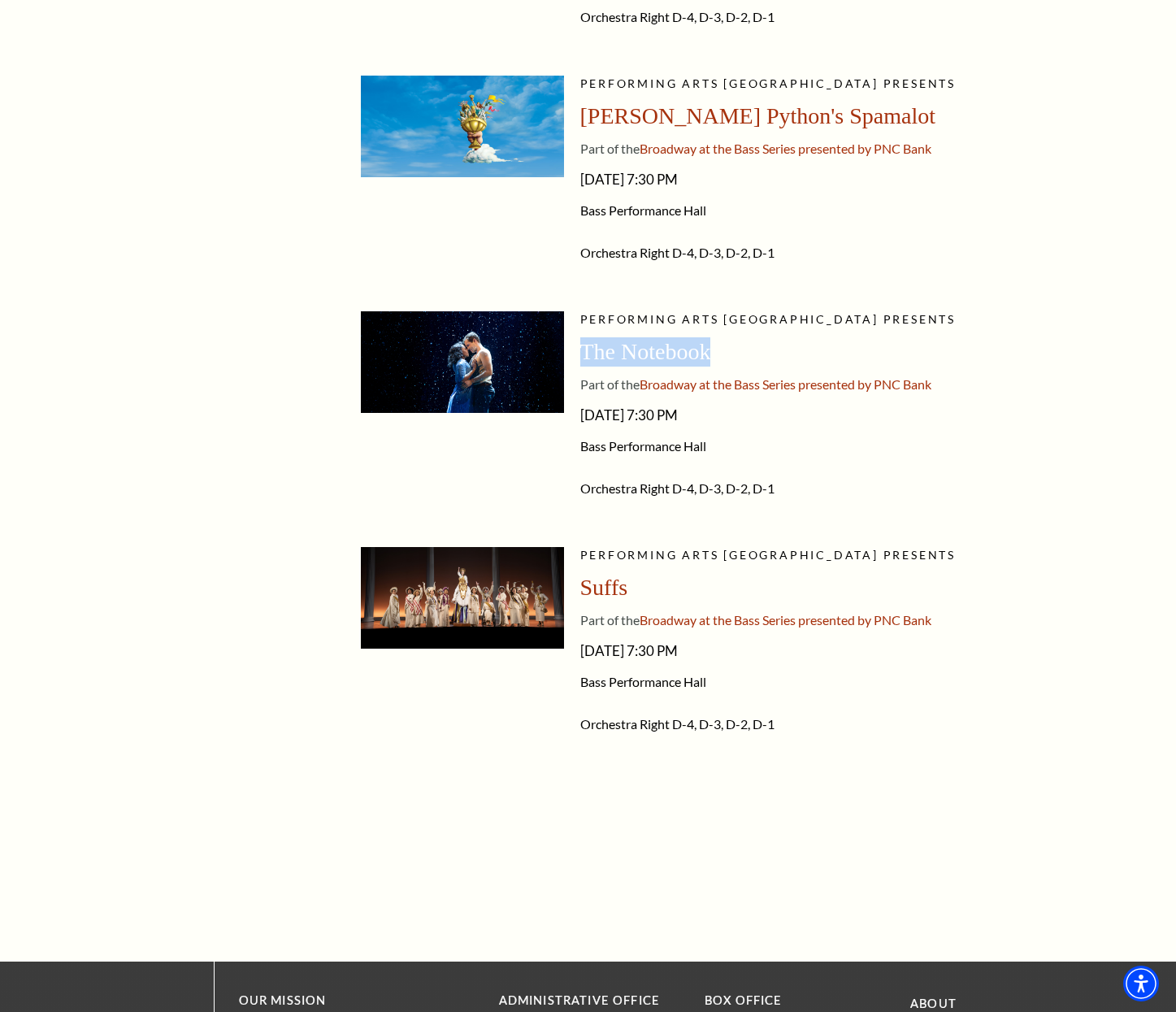
click at [650, 586] on div "Suffs" at bounding box center [830, 588] width 500 height 29
drag, startPoint x: 635, startPoint y: 586, endPoint x: 590, endPoint y: 586, distance: 45.0
click at [588, 586] on div "Suffs" at bounding box center [830, 588] width 500 height 29
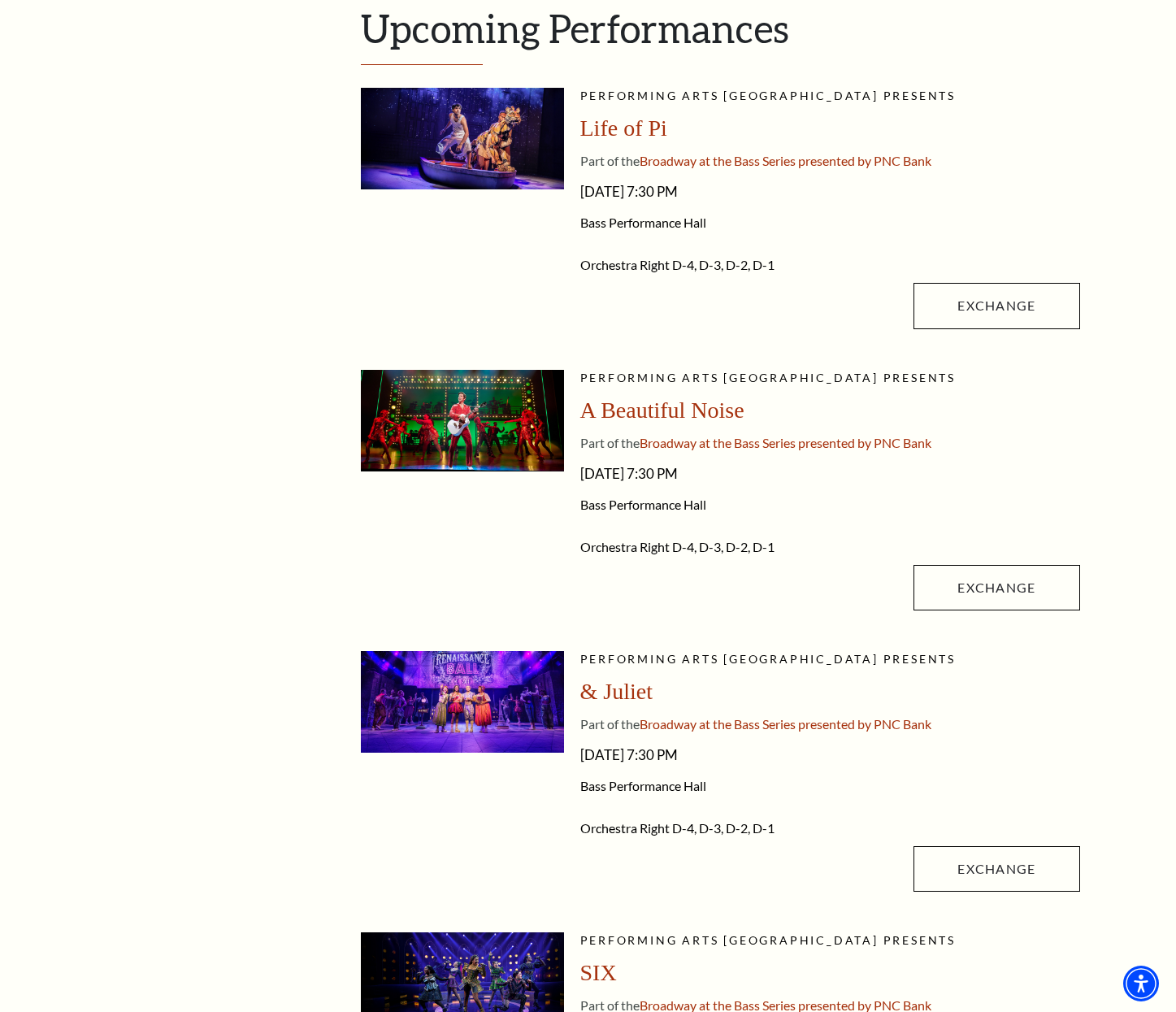
scroll to position [0, 0]
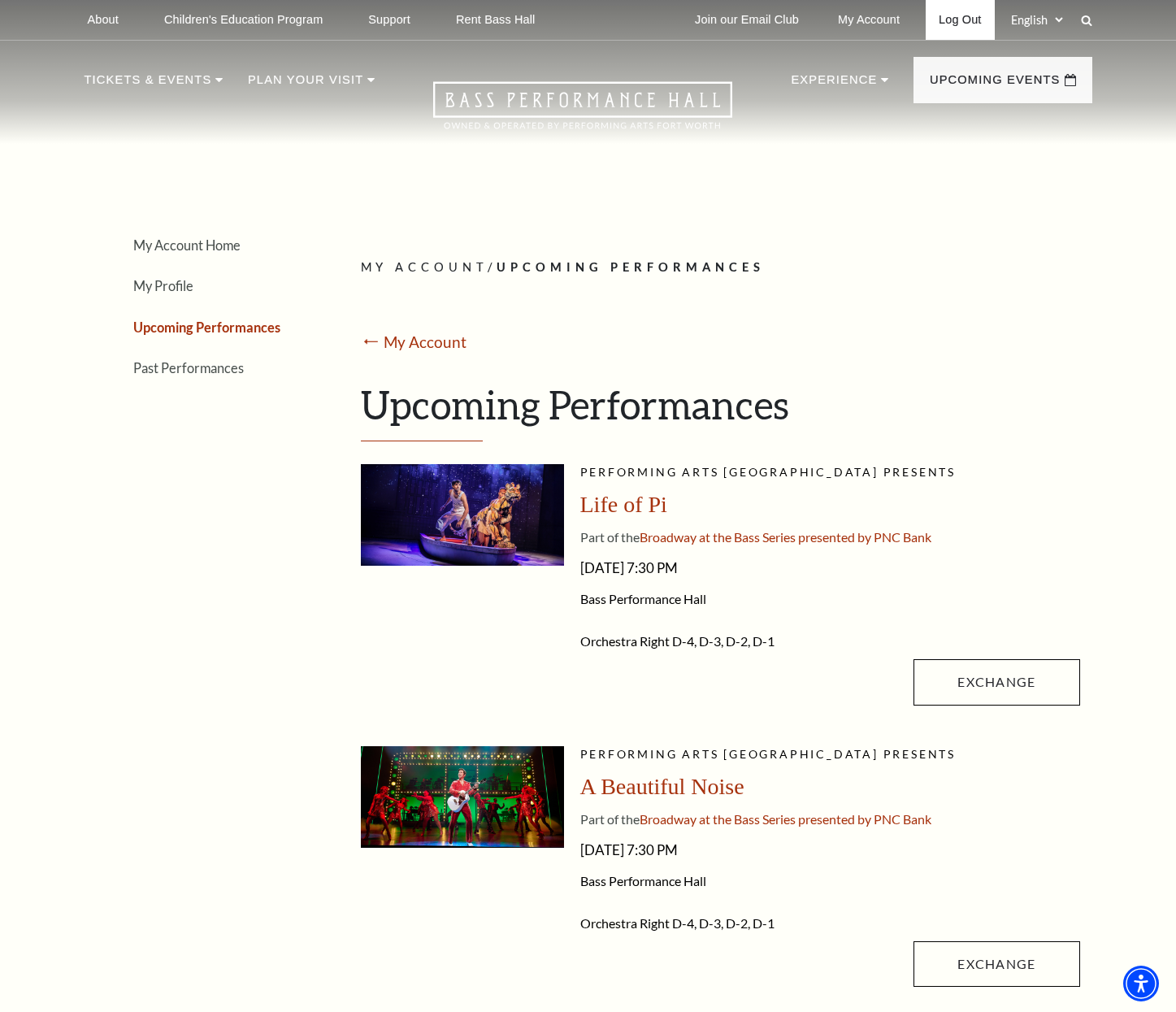
click at [957, 20] on link "Log Out" at bounding box center [960, 20] width 68 height 40
